Goal: Navigation & Orientation: Find specific page/section

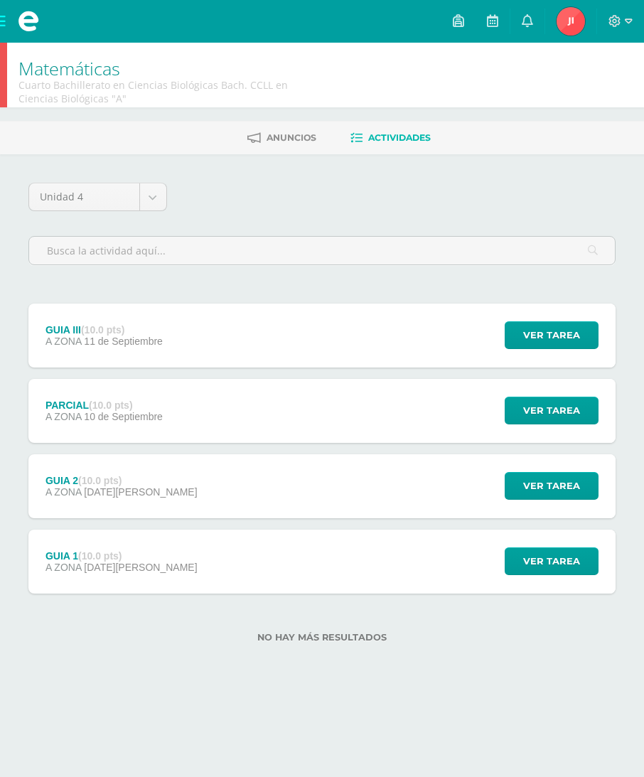
click at [0, 12] on span at bounding box center [28, 21] width 57 height 43
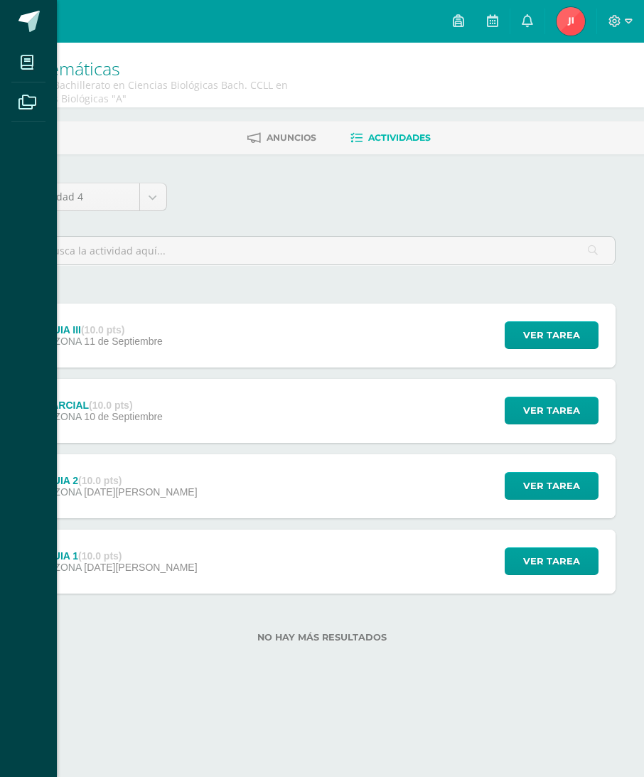
click at [28, 21] on span at bounding box center [28, 21] width 21 height 21
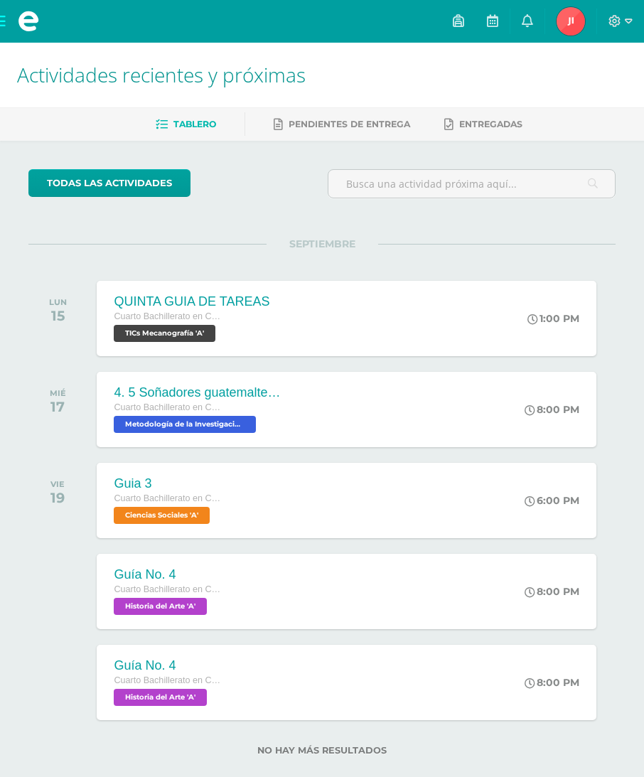
scroll to position [27, 0]
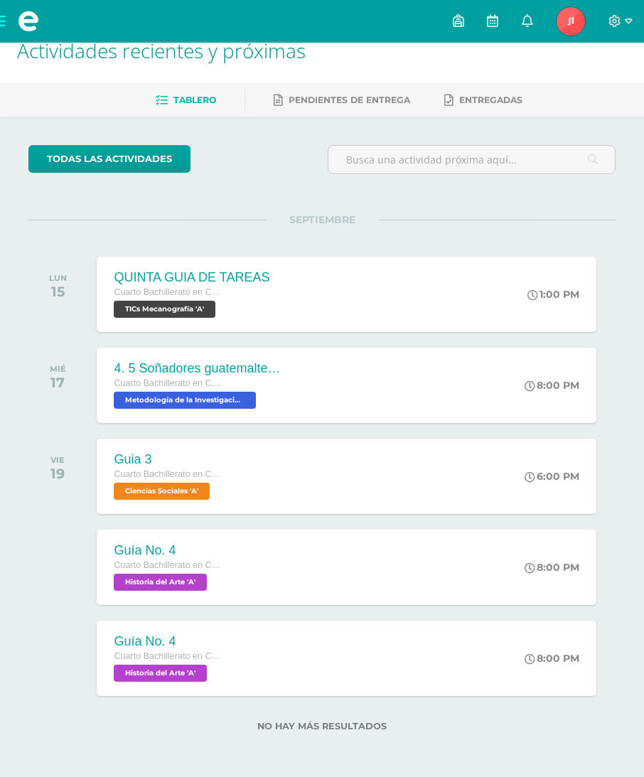
click at [3, 34] on span at bounding box center [28, 21] width 57 height 43
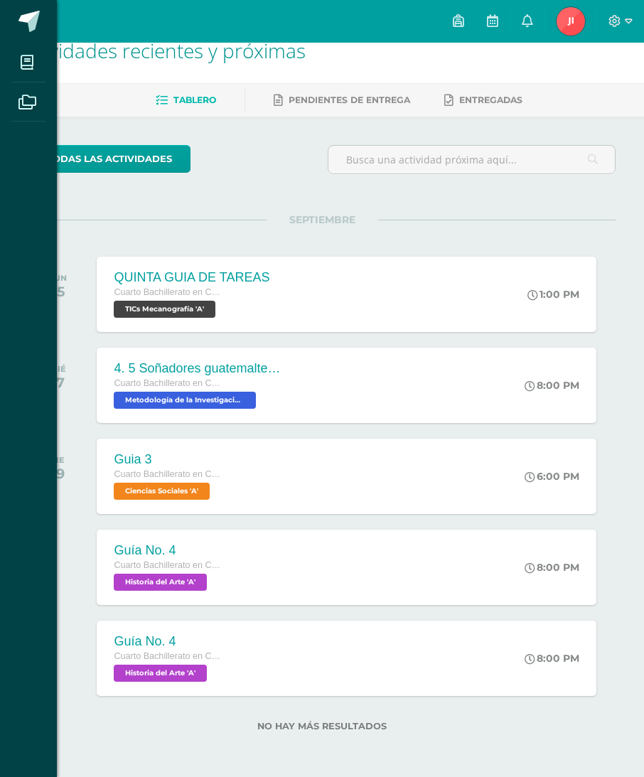
click at [13, 70] on span at bounding box center [27, 62] width 32 height 32
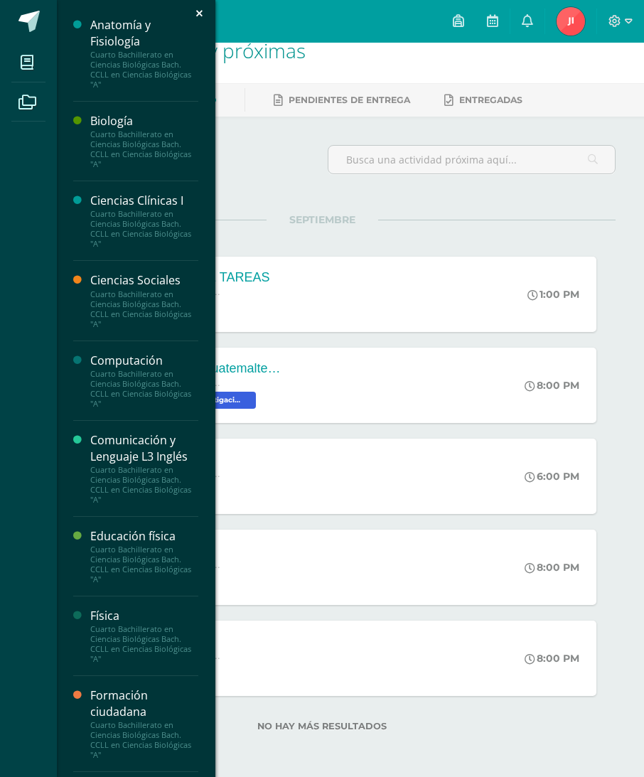
click at [97, 367] on div "Computación" at bounding box center [144, 361] width 108 height 16
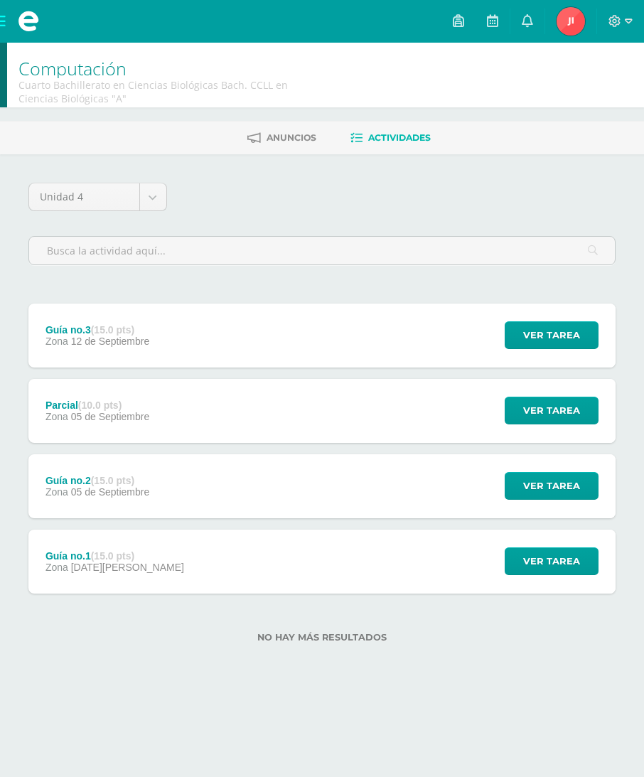
click at [3, 20] on span at bounding box center [28, 21] width 57 height 43
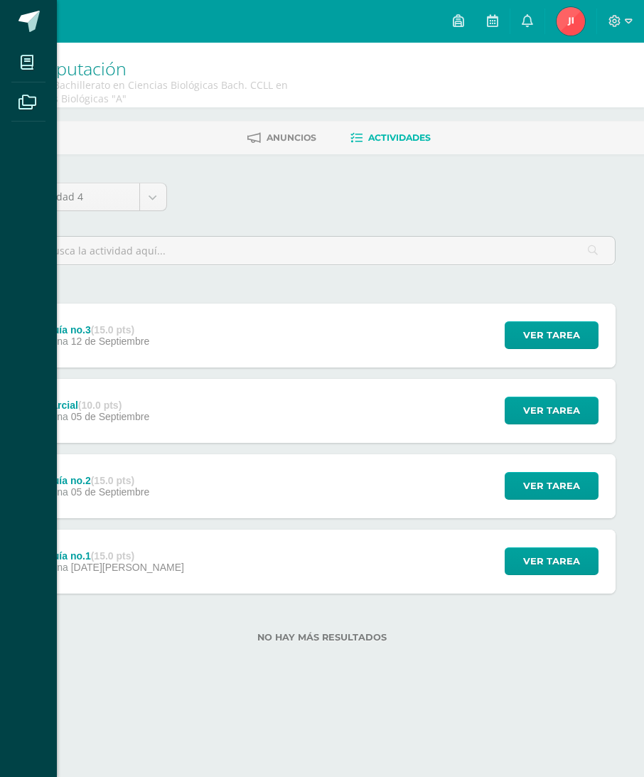
click at [5, 56] on li "Mis cursos" at bounding box center [28, 63] width 57 height 40
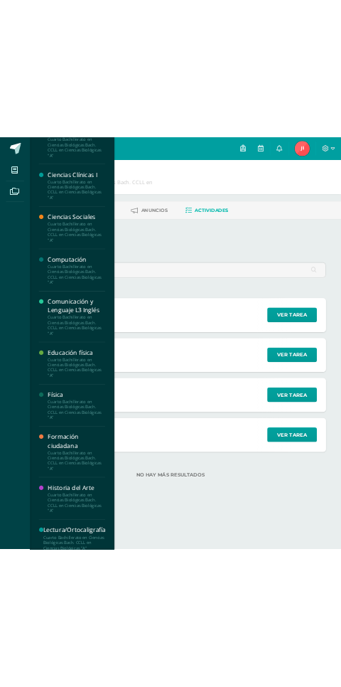
scroll to position [130, 0]
